Goal: Task Accomplishment & Management: Manage account settings

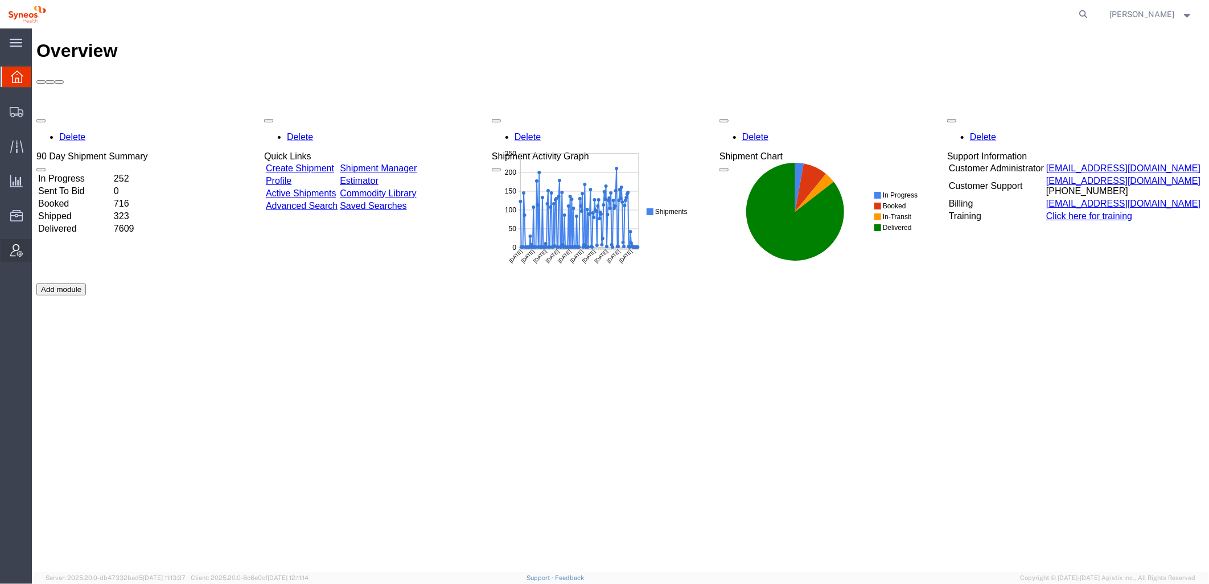
click at [11, 246] on icon at bounding box center [16, 250] width 13 height 13
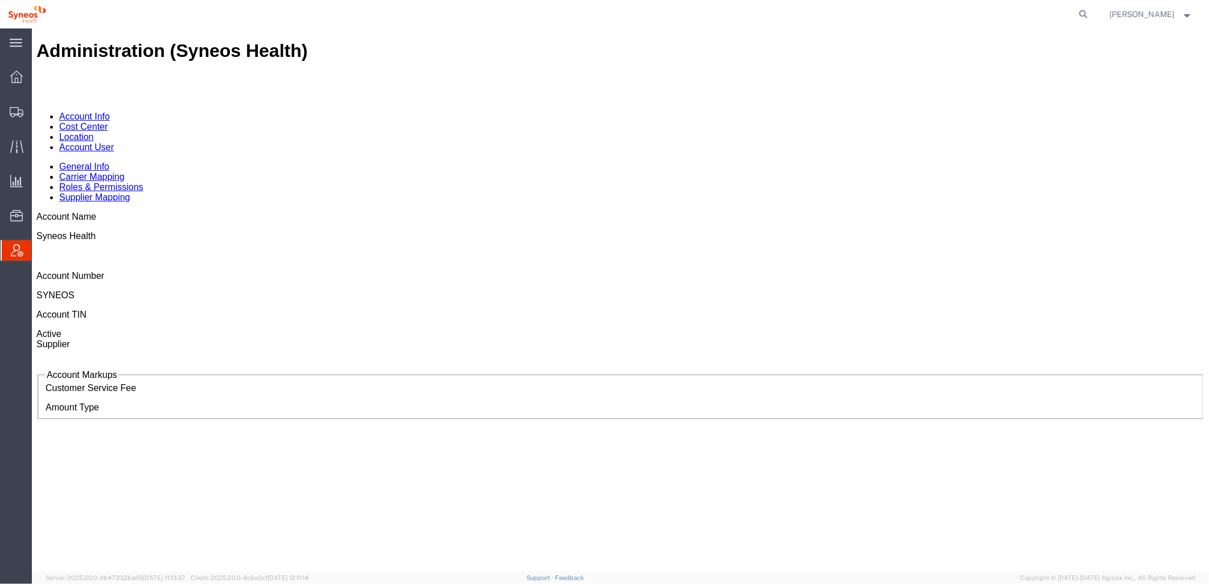
click at [113, 142] on link "Account User" at bounding box center [86, 147] width 55 height 10
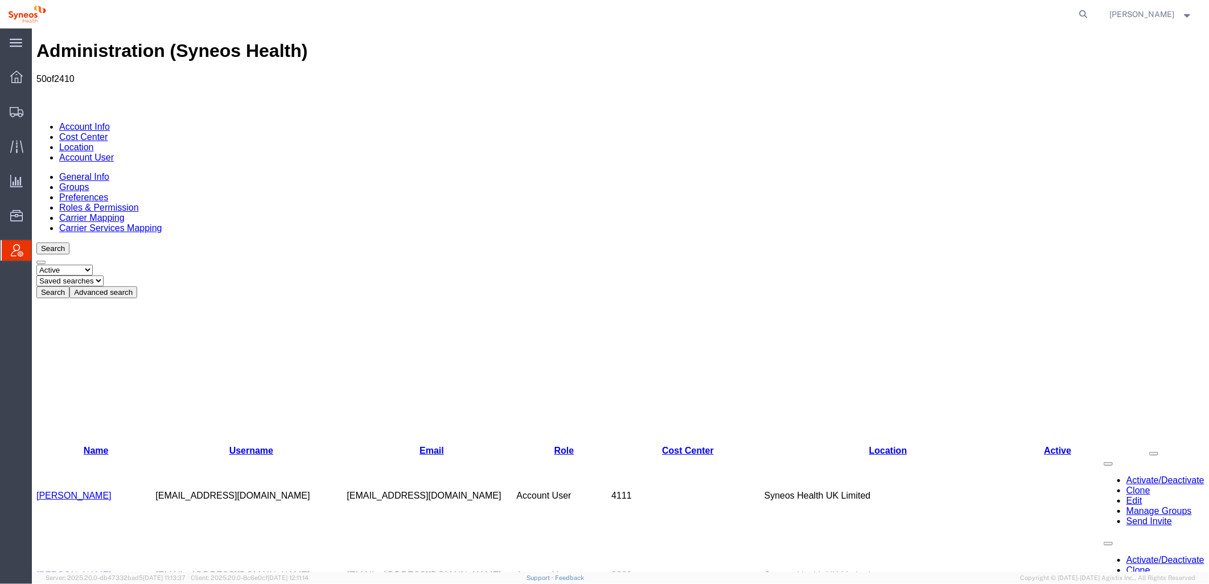
click at [137, 286] on button "Advanced search" at bounding box center [103, 292] width 68 height 12
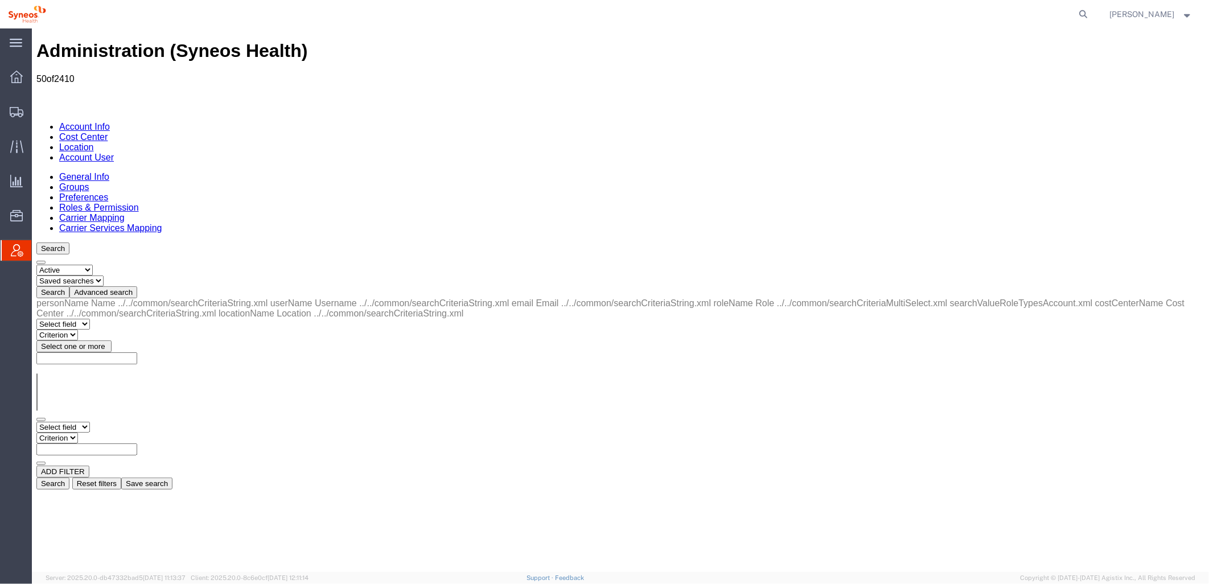
click at [89, 421] on select "Select field Cost Center Email Location Name Role Username" at bounding box center [63, 426] width 54 height 11
select select "locationName"
click at [36, 421] on select "Select field Cost Center Email Location Name Role Username" at bounding box center [63, 426] width 54 height 11
click at [104, 432] on select "Criterion contains does not contain is is blank is not blank starts with" at bounding box center [70, 437] width 68 height 11
select select "contains"
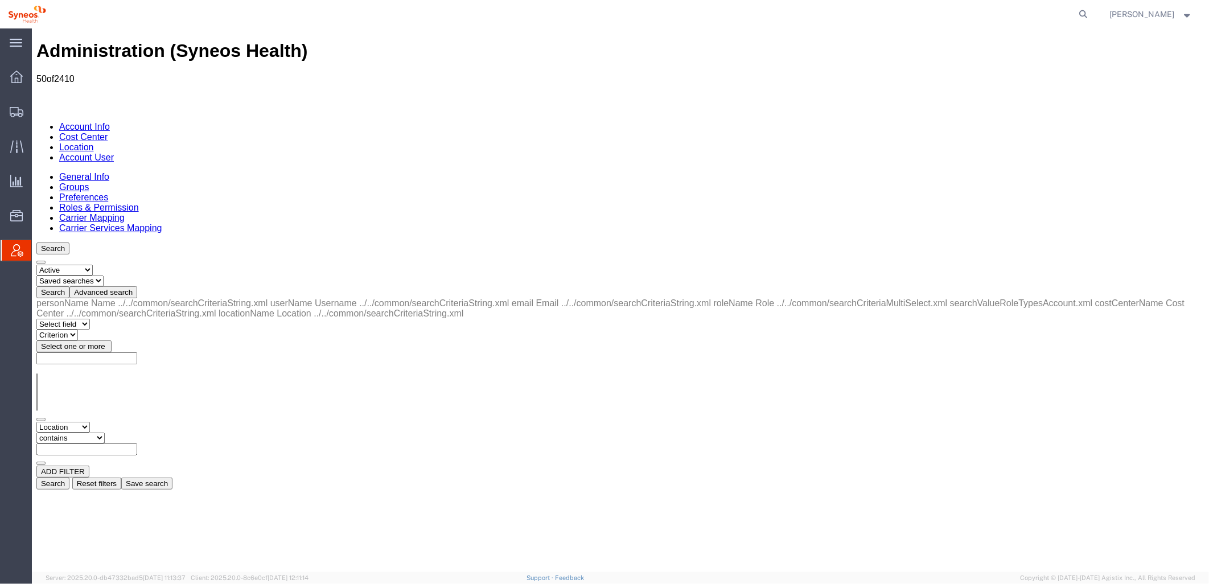
click at [104, 432] on select "Criterion contains does not contain is is blank is not blank starts with" at bounding box center [70, 437] width 68 height 11
click at [137, 443] on input "text" at bounding box center [86, 449] width 101 height 12
type input "zdnu"
drag, startPoint x: 1025, startPoint y: 199, endPoint x: 1012, endPoint y: 207, distance: 15.0
click at [69, 477] on button "Search" at bounding box center [52, 483] width 33 height 12
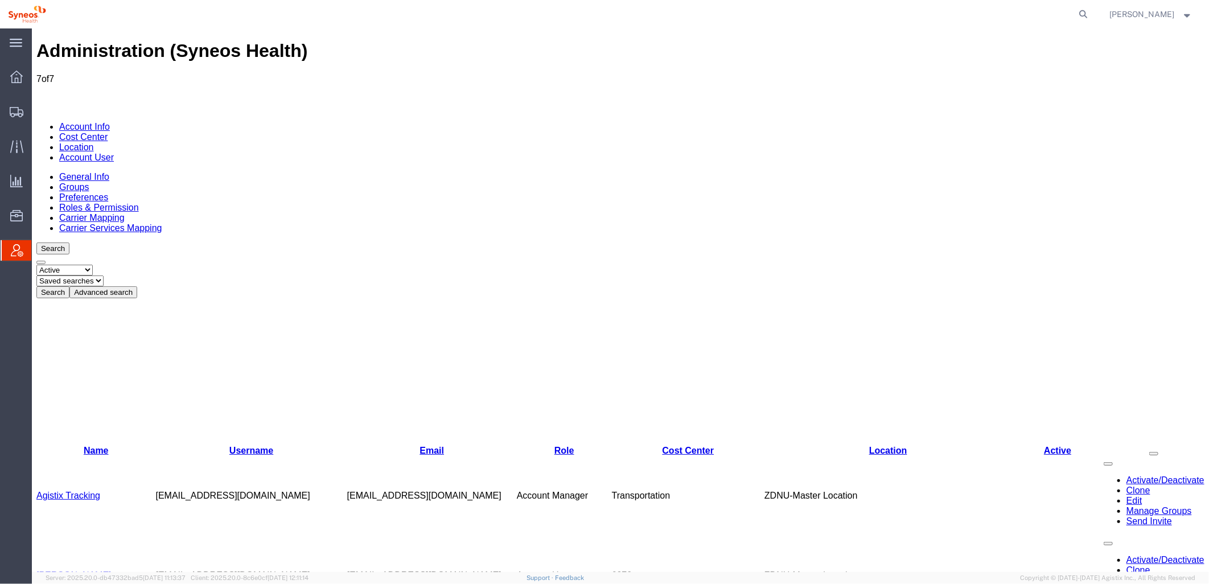
click at [79, 570] on link "[PERSON_NAME]" at bounding box center [73, 575] width 75 height 10
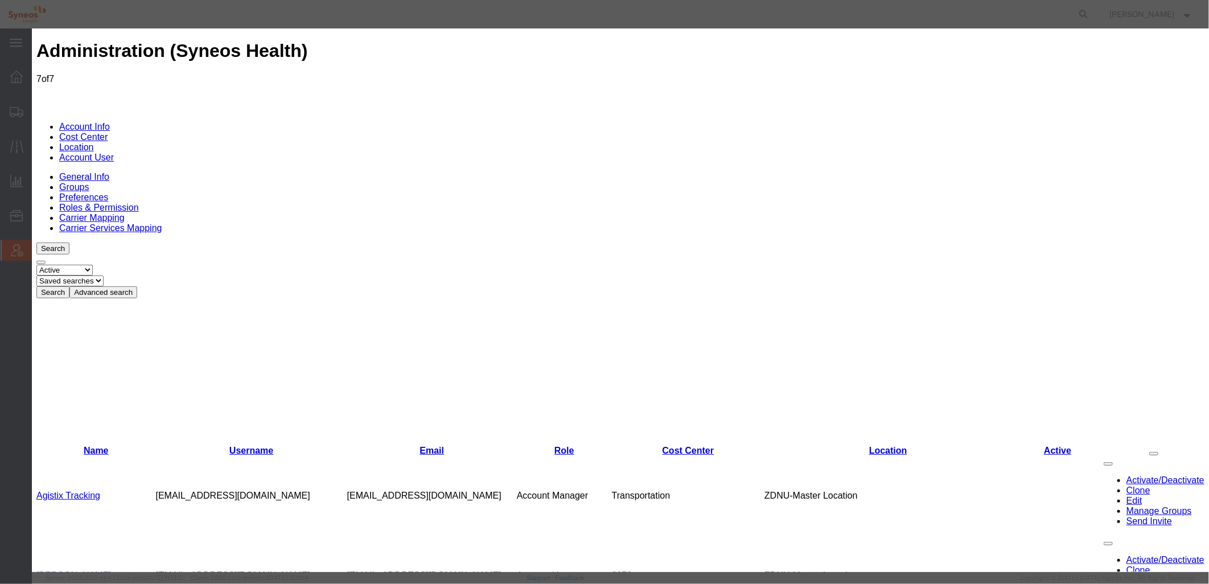
select select "DEPARTMENT"
drag, startPoint x: 593, startPoint y: 167, endPoint x: 397, endPoint y: 163, distance: 196.4
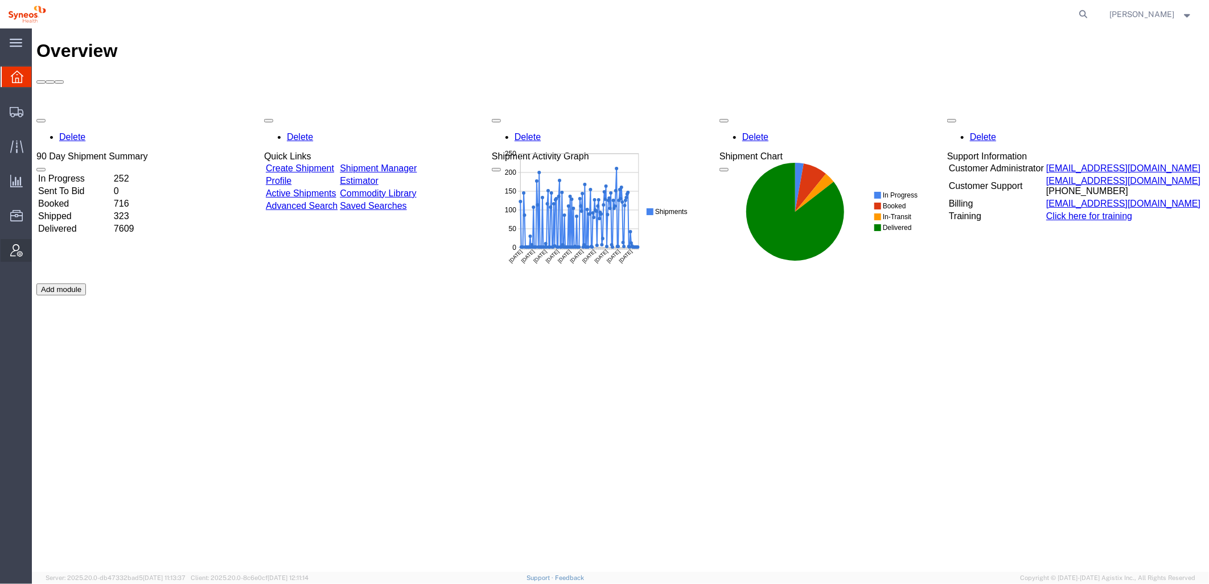
click at [22, 249] on icon at bounding box center [16, 250] width 13 height 13
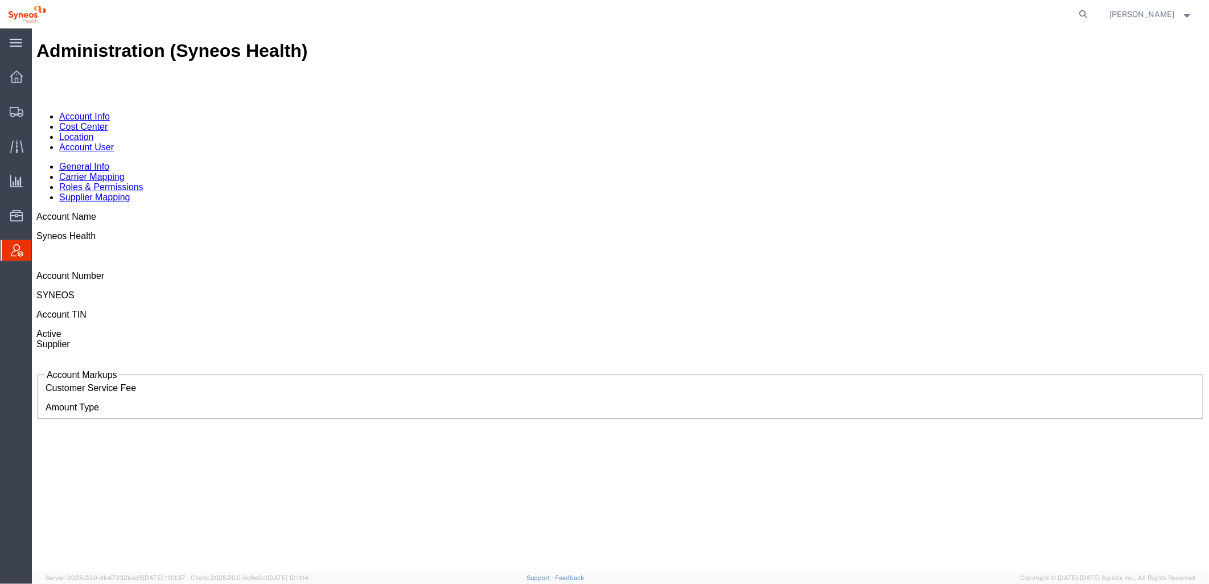
click at [113, 142] on link "Account User" at bounding box center [86, 147] width 55 height 10
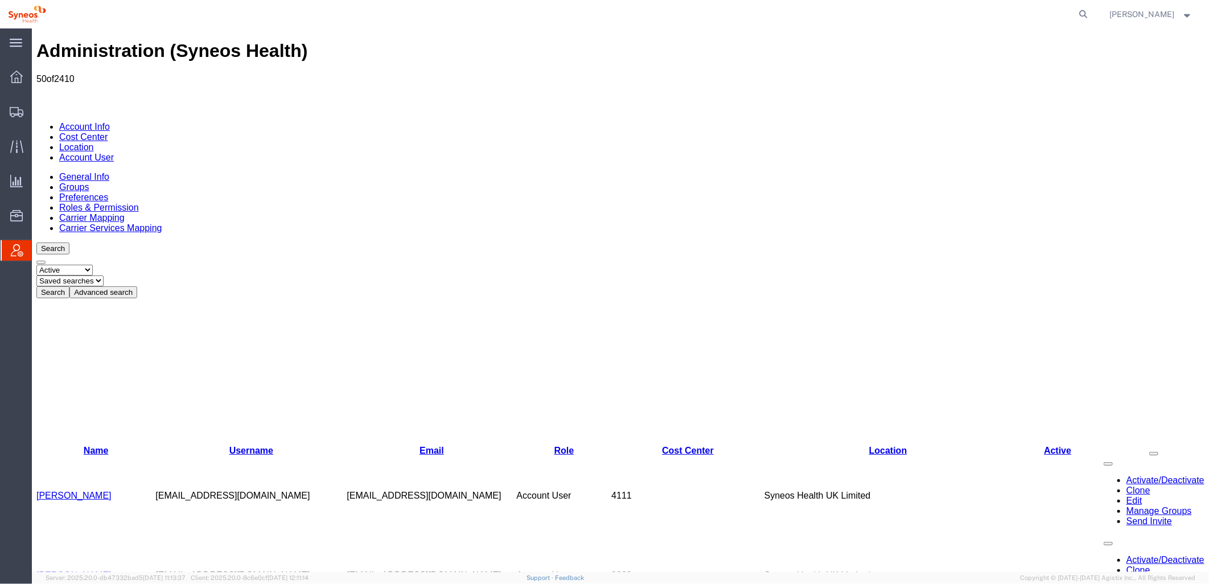
drag, startPoint x: 292, startPoint y: 133, endPoint x: 257, endPoint y: 142, distance: 36.0
click at [137, 286] on button "Advanced search" at bounding box center [103, 292] width 68 height 12
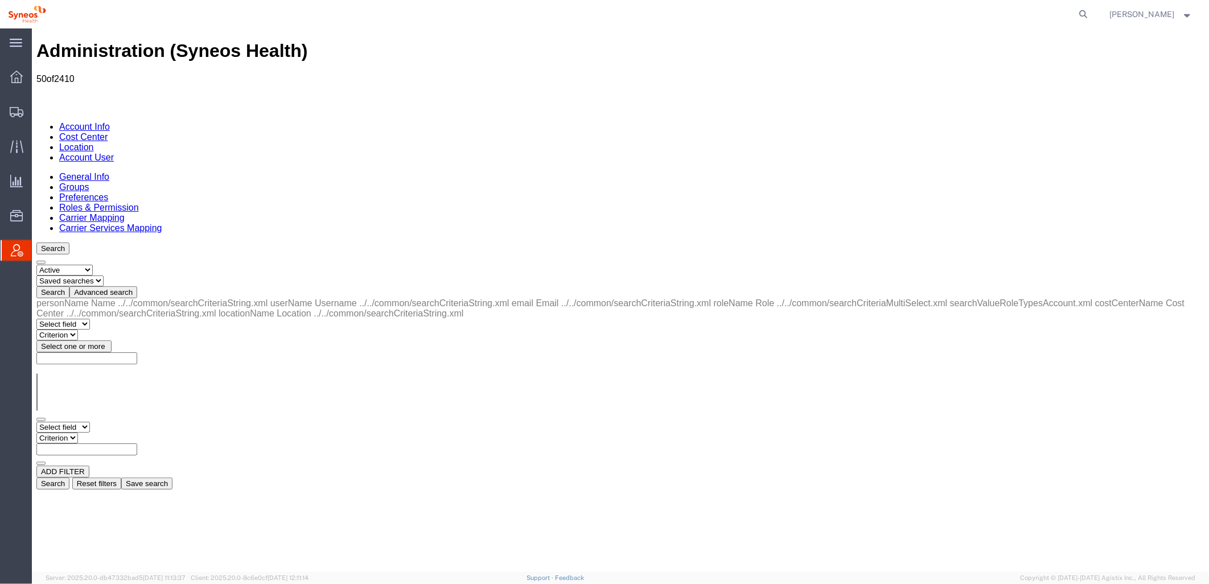
click at [89, 421] on select "Select field Cost Center Email Location Name Role Username" at bounding box center [63, 426] width 54 height 11
select select "locationName"
click at [36, 421] on select "Select field Cost Center Email Location Name Role Username" at bounding box center [63, 426] width 54 height 11
click at [104, 432] on select "Criterion contains does not contain is is blank is not blank starts with" at bounding box center [70, 437] width 68 height 11
select select "contains"
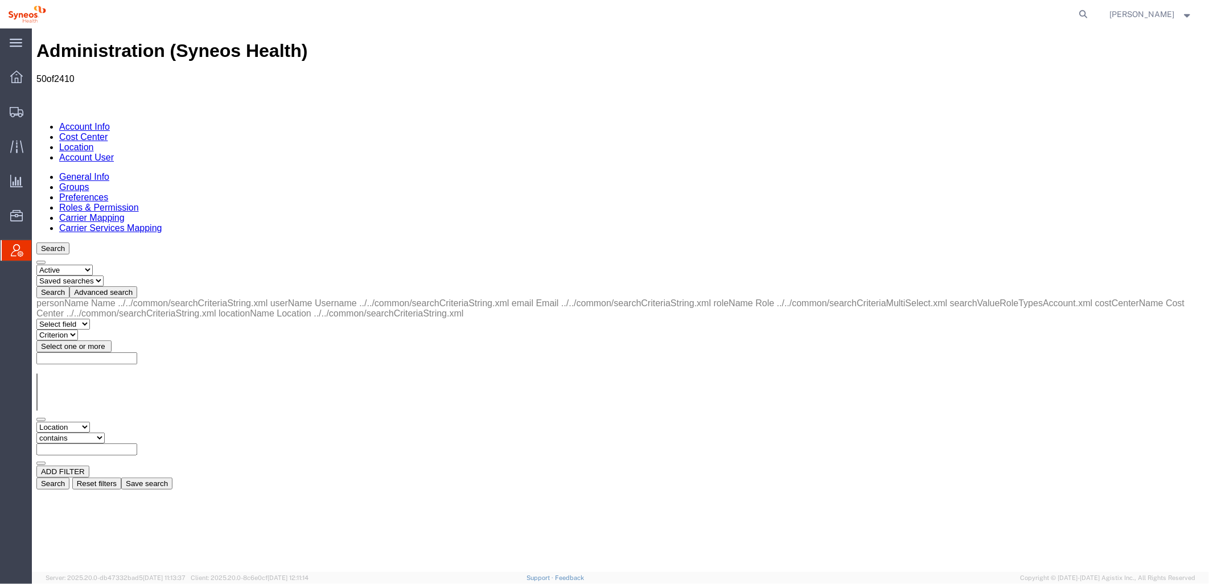
click at [104, 432] on select "Criterion contains does not contain is is blank is not blank starts with" at bounding box center [70, 437] width 68 height 11
click at [137, 443] on input "text" at bounding box center [86, 449] width 101 height 12
type input "zdnu"
click at [69, 477] on button "Search" at bounding box center [52, 483] width 33 height 12
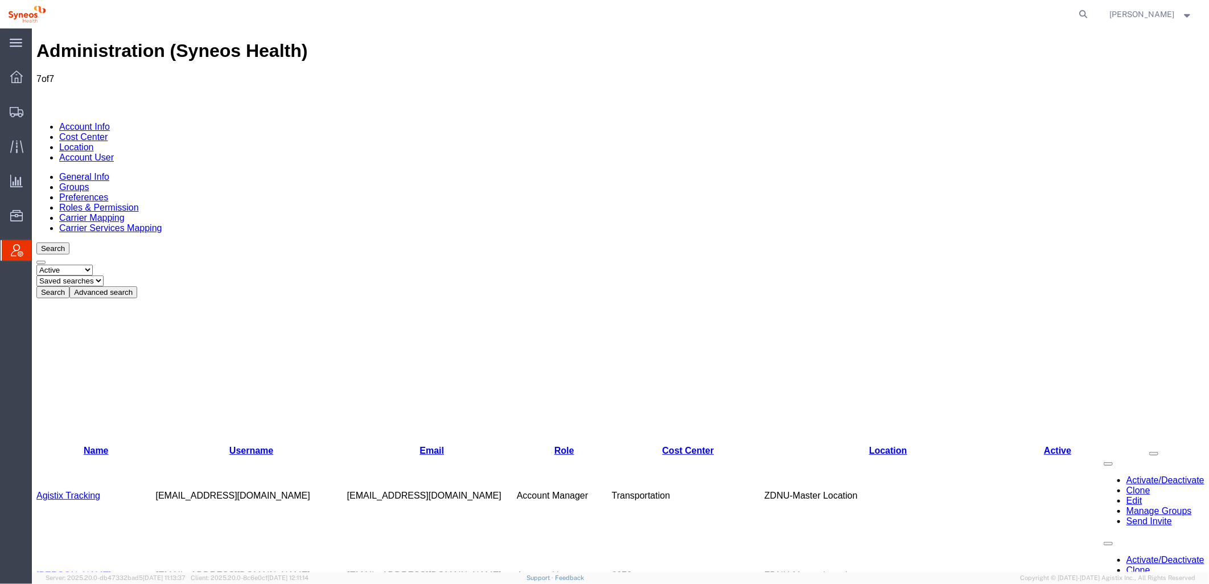
click at [77, 570] on link "[PERSON_NAME]" at bounding box center [73, 575] width 75 height 10
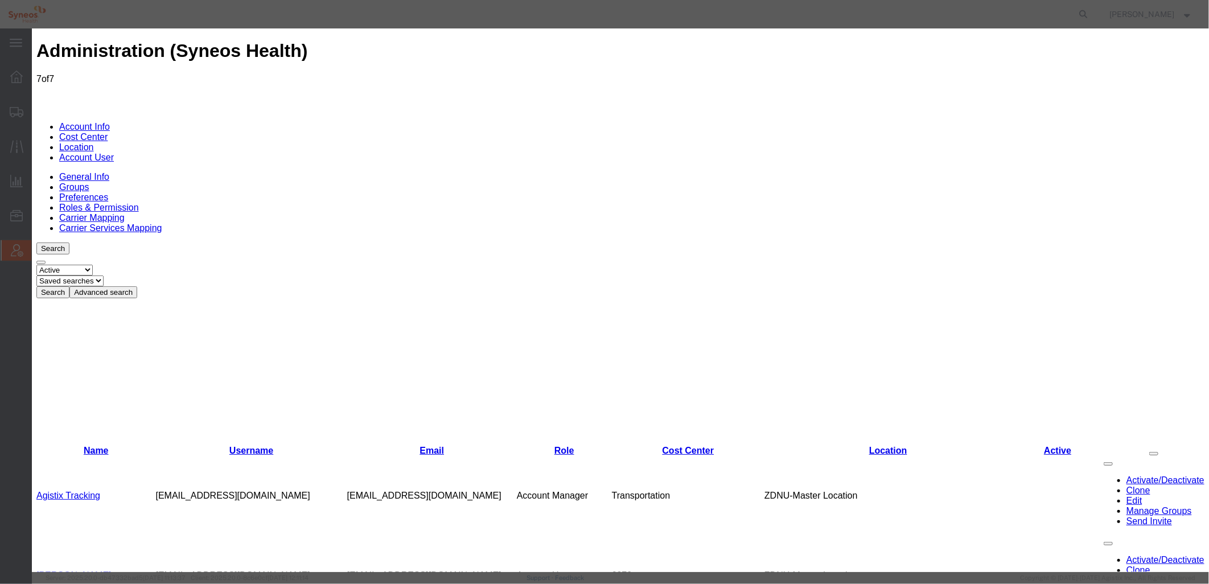
select select "DEPARTMENT"
type input "Syneos Health Argentina S"
select select "{"locationId":"48857","street1":"[STREET_ADDRESS]","street2":"","oneLineAddress…"
type input "[STREET_ADDRESS]"
type input "[GEOGRAPHIC_DATA]"
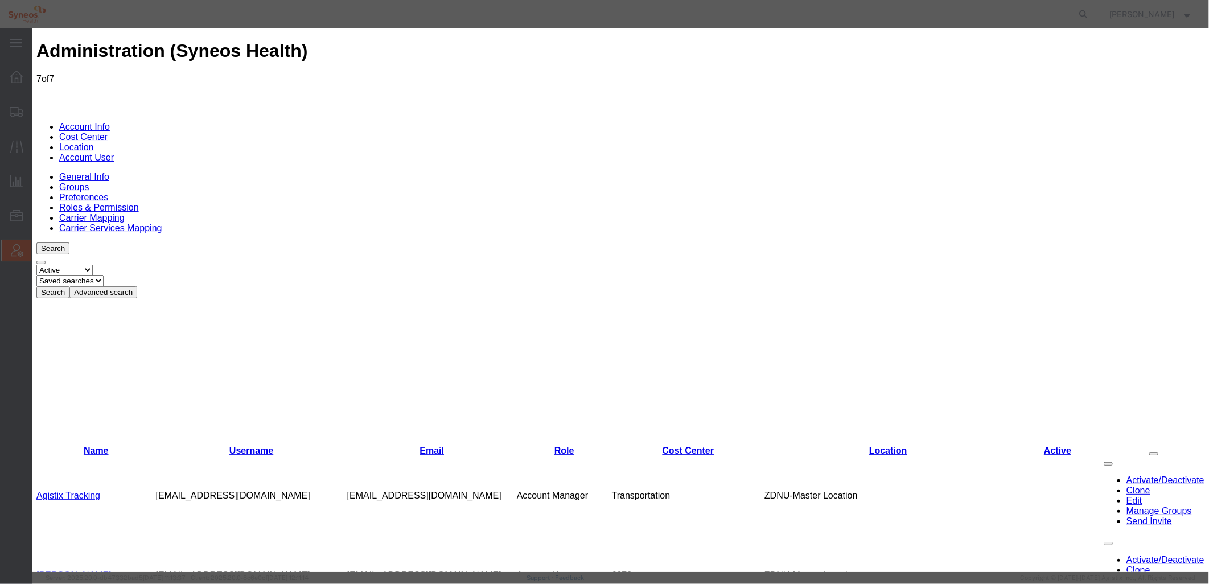
select select "AR"
